Goal: Information Seeking & Learning: Learn about a topic

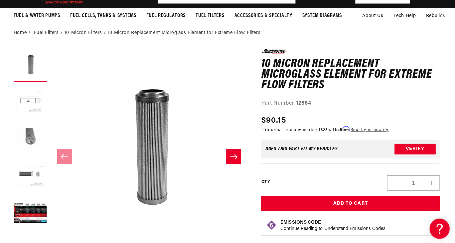
scroll to position [43, 0]
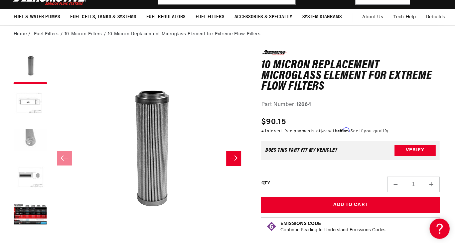
click at [31, 138] on button "Load image 3 in gallery view" at bounding box center [33, 138] width 33 height 33
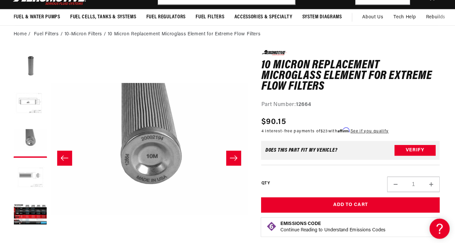
click at [30, 173] on button "Load image 4 in gallery view" at bounding box center [33, 175] width 33 height 33
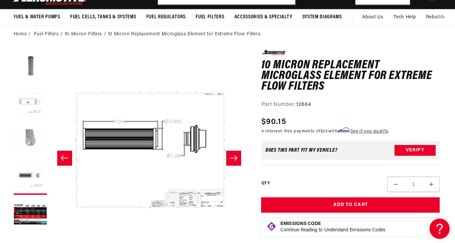
click at [35, 132] on button "Load image 3 in gallery view" at bounding box center [33, 138] width 33 height 33
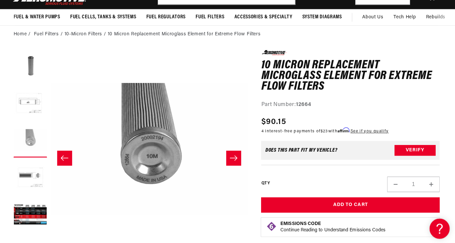
scroll to position [0, 381]
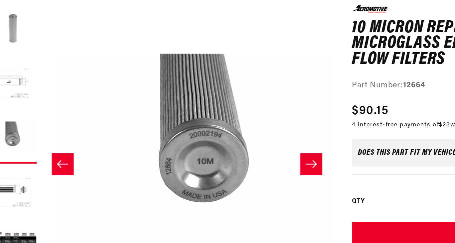
click at [37, 66] on button "Load image 1 in gallery view" at bounding box center [33, 65] width 33 height 33
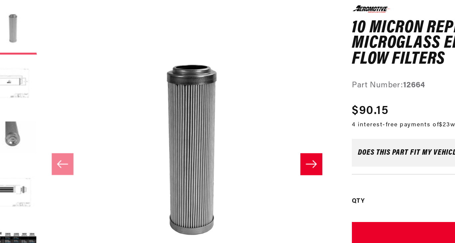
scroll to position [43, 0]
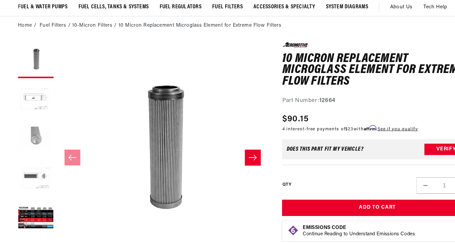
click at [33, 138] on button "Load image 3 in gallery view" at bounding box center [33, 138] width 33 height 33
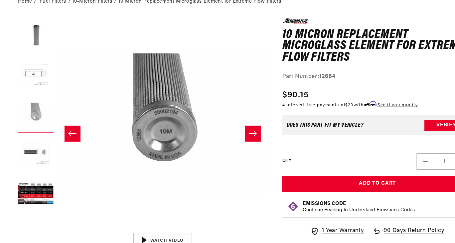
scroll to position [60, 0]
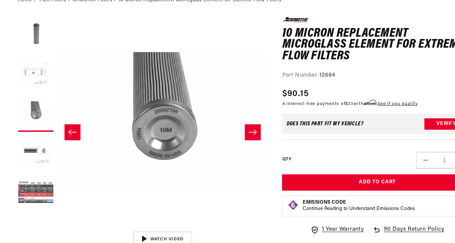
click at [30, 196] on button "Load image 5 in gallery view" at bounding box center [33, 195] width 33 height 33
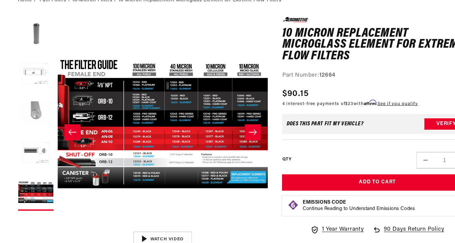
click at [29, 119] on button "Load image 3 in gallery view" at bounding box center [33, 122] width 33 height 33
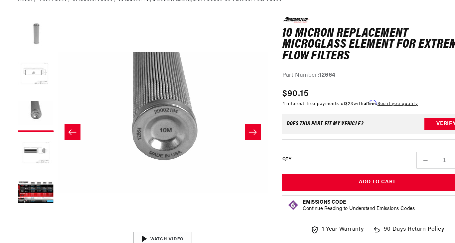
click at [37, 50] on button "Load image 1 in gallery view" at bounding box center [33, 49] width 33 height 33
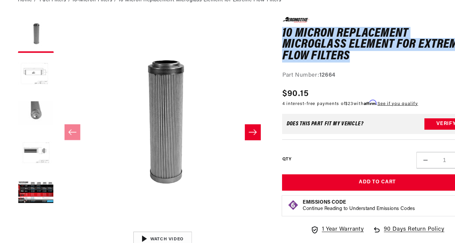
drag, startPoint x: 254, startPoint y: 41, endPoint x: 360, endPoint y: 69, distance: 109.4
copy h1 "10 Micron Replacement Microglass Element for Extreme Flow Filters"
